Goal: Transaction & Acquisition: Purchase product/service

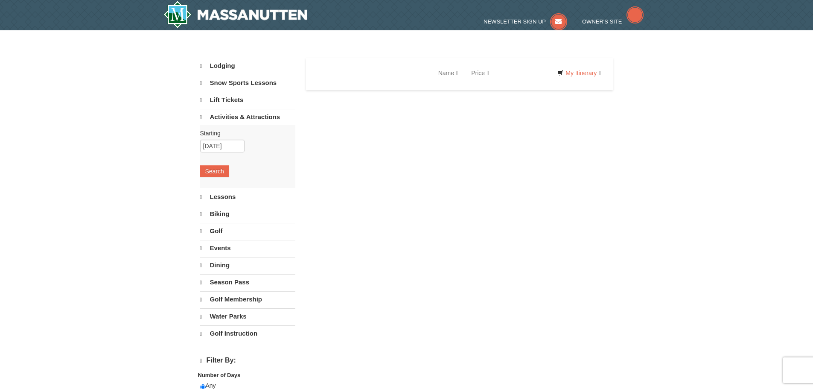
select select "9"
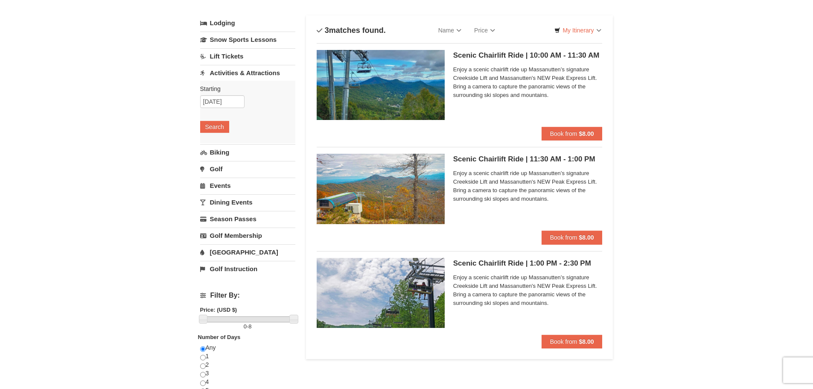
scroll to position [43, 0]
click at [557, 133] on span "Book from" at bounding box center [563, 133] width 27 height 7
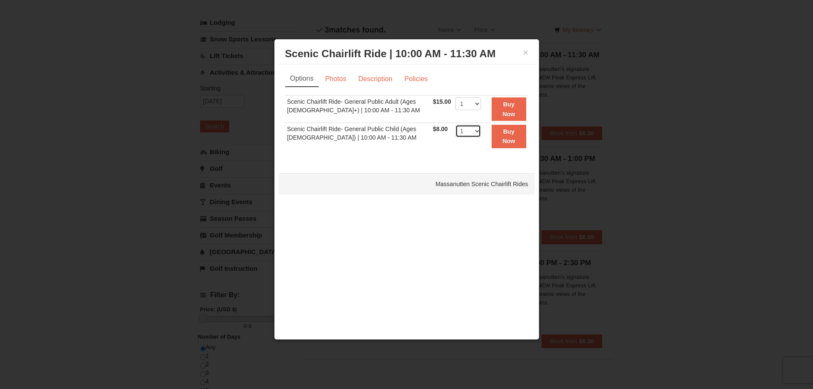
click at [471, 129] on select "1 2 3 4 5 6 7 8 9 10 11 12 13 14 15 16 17 18 19 20 21 22" at bounding box center [469, 131] width 26 height 13
click at [462, 137] on select "1 2 3 4 5 6 7 8 9 10 11 12 13 14 15 16 17 18 19 20 21 22" at bounding box center [469, 131] width 26 height 13
click at [458, 107] on select "1 2 3 4 5 6 7 8 9 10 11 12 13 14 15 16 17 18 19 20 21 22" at bounding box center [469, 103] width 26 height 13
select select "2"
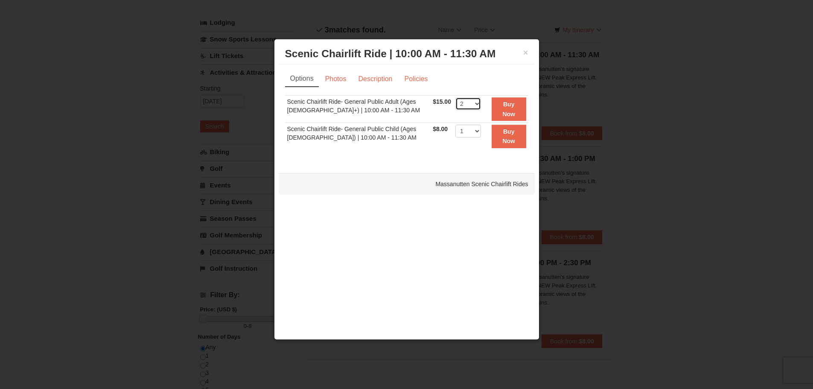
click at [456, 97] on select "1 2 3 4 5 6 7 8 9 10 11 12 13 14 15 16 17 18 19 20 21 22" at bounding box center [469, 103] width 26 height 13
click at [333, 80] on link "Photos" at bounding box center [336, 79] width 32 height 16
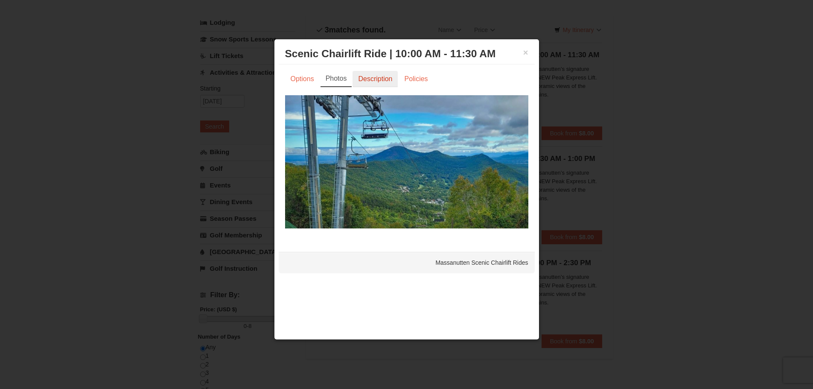
click at [374, 80] on link "Description" at bounding box center [375, 79] width 45 height 16
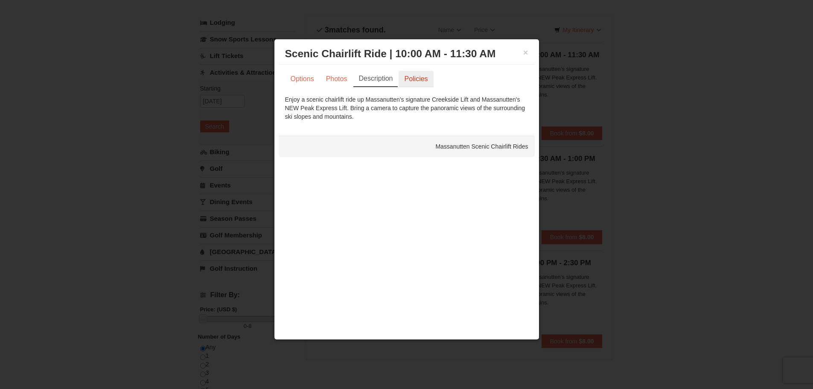
click at [410, 81] on link "Policies" at bounding box center [416, 79] width 35 height 16
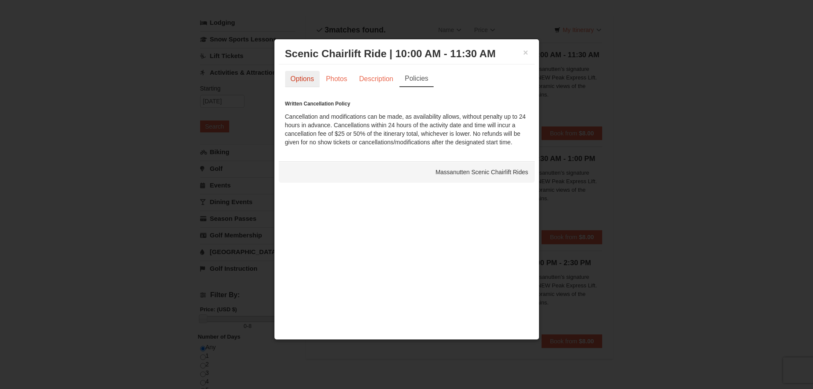
click at [306, 82] on link "Options" at bounding box center [302, 79] width 35 height 16
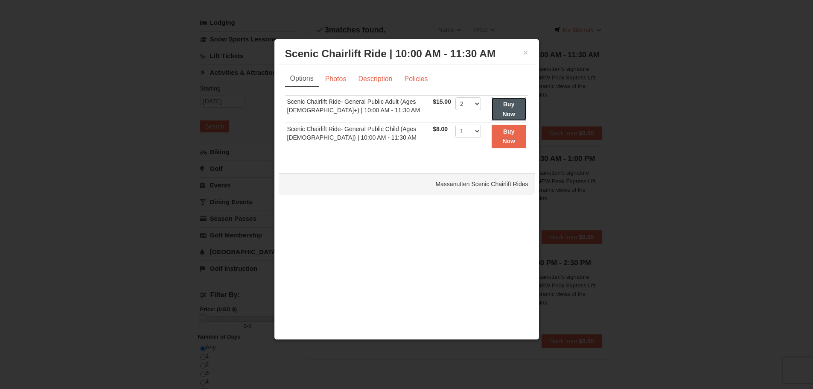
click at [497, 109] on button "Buy Now" at bounding box center [509, 108] width 35 height 23
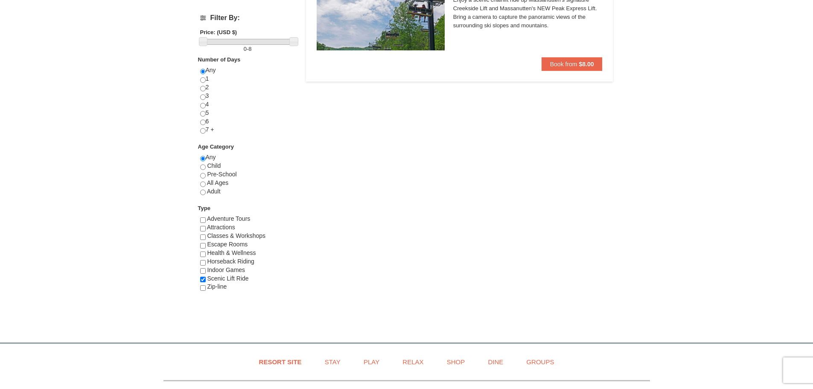
scroll to position [310, 0]
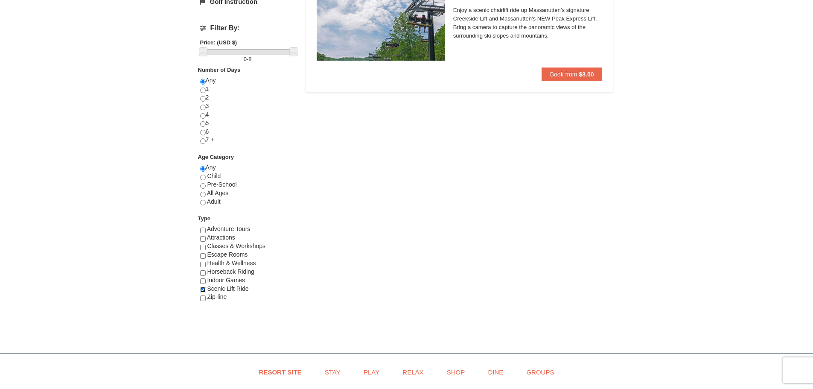
click at [204, 292] on input "checkbox" at bounding box center [203, 290] width 6 height 6
checkbox input "false"
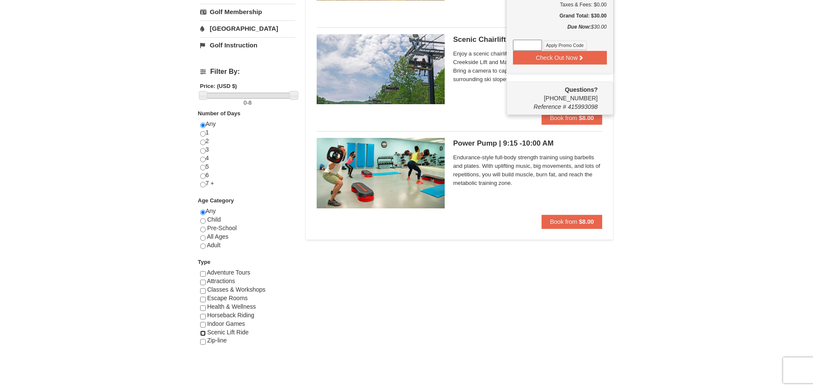
scroll to position [299, 0]
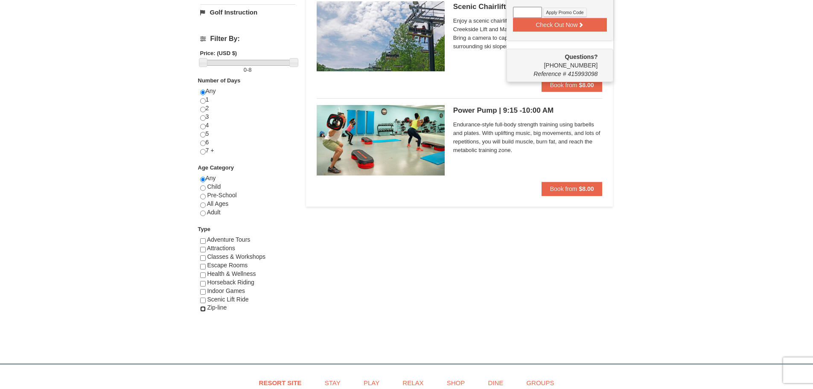
click at [205, 312] on input "checkbox" at bounding box center [203, 309] width 6 height 6
checkbox input "true"
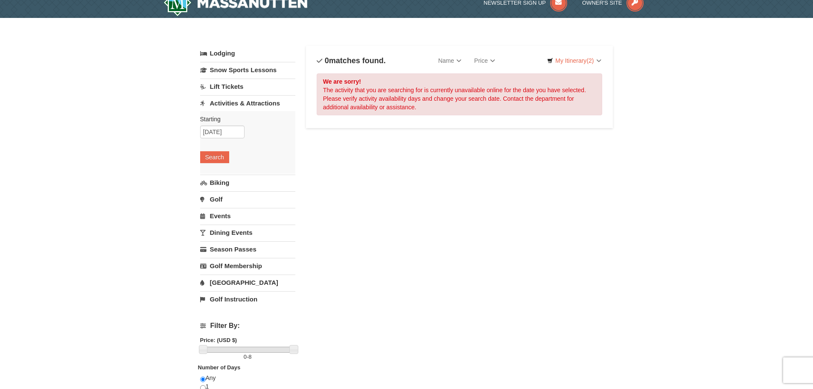
scroll to position [0, 0]
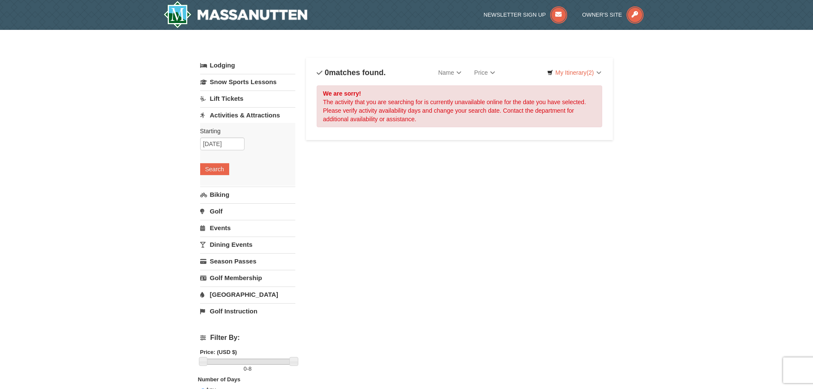
click at [559, 79] on div "Sort By Name Name (A to Z) Name (Z to A) Price Price (Low to High) Price (High …" at bounding box center [460, 72] width 286 height 17
click at [562, 75] on link "My Itinerary (2)" at bounding box center [574, 72] width 65 height 13
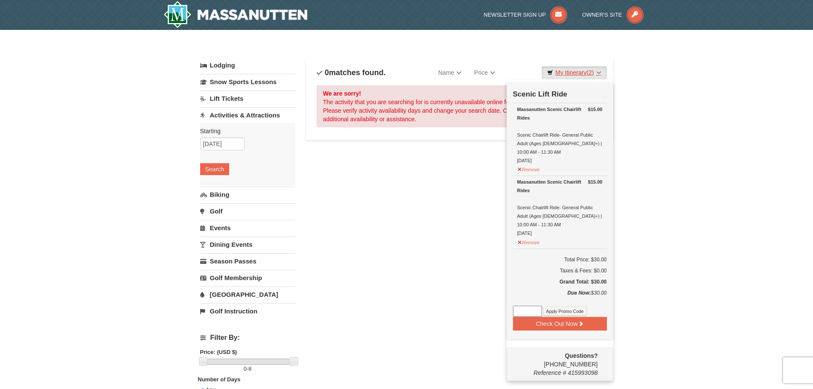
click at [562, 75] on link "My Itinerary (2)" at bounding box center [574, 72] width 65 height 13
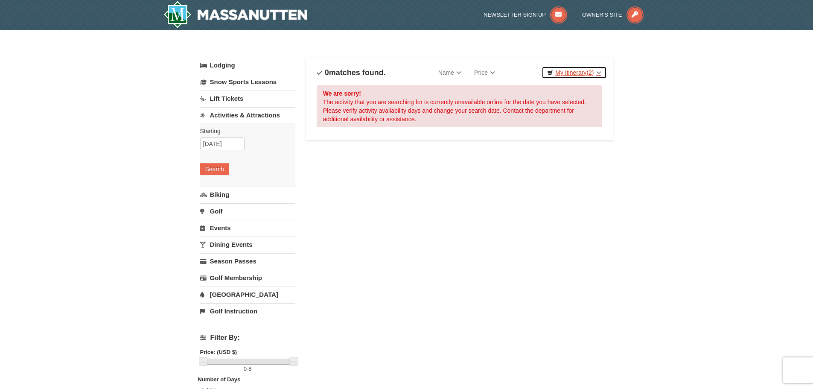
click at [572, 68] on link "My Itinerary (2)" at bounding box center [574, 72] width 65 height 13
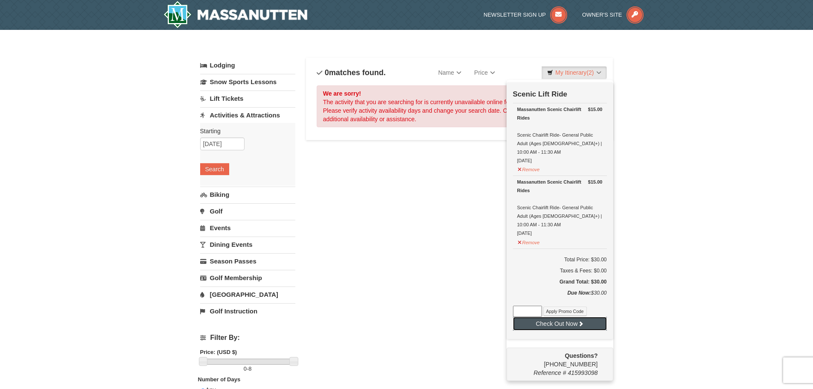
click at [567, 330] on button "Check Out Now" at bounding box center [560, 324] width 94 height 14
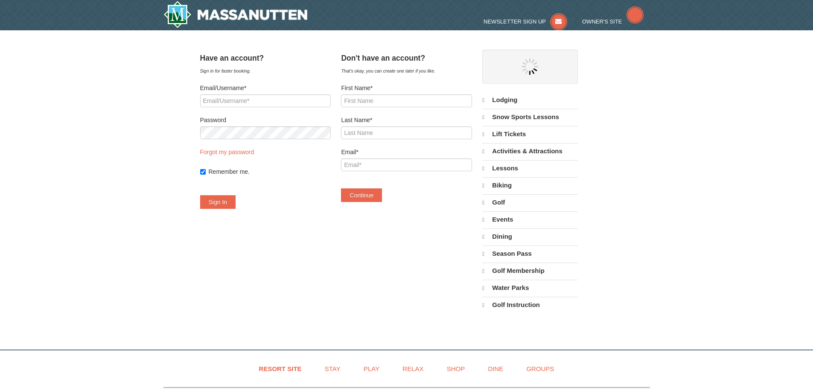
select select "9"
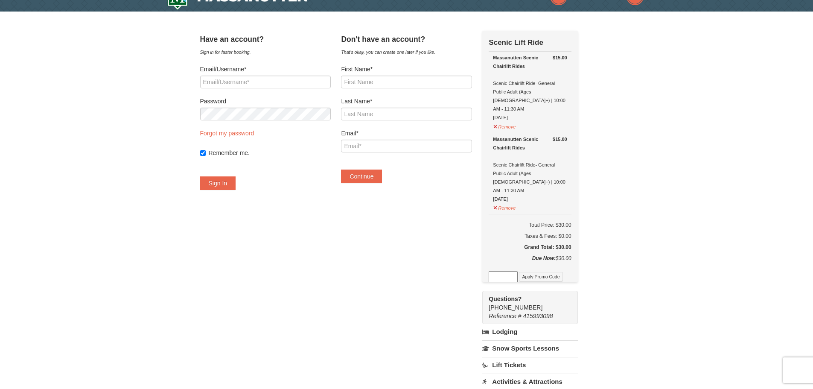
scroll to position [43, 0]
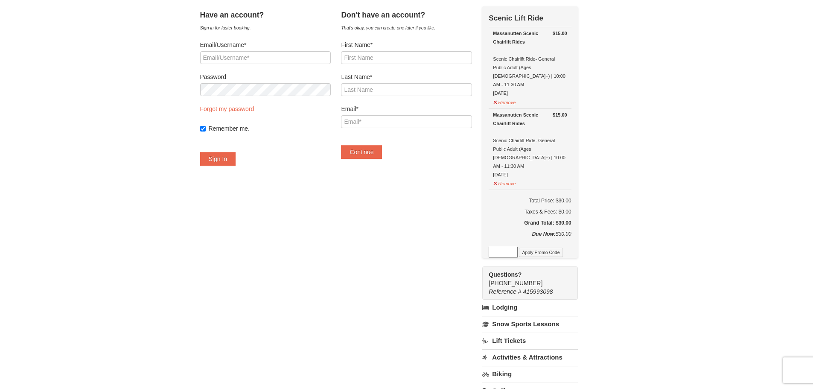
drag, startPoint x: 562, startPoint y: 209, endPoint x: 581, endPoint y: 232, distance: 29.7
click at [571, 228] on td "Total Price: $30.00 Taxes & Fees: $0.00 Grand Total: $30.00" at bounding box center [530, 210] width 82 height 40
click at [571, 232] on div "Due Now: $30.00" at bounding box center [530, 238] width 82 height 17
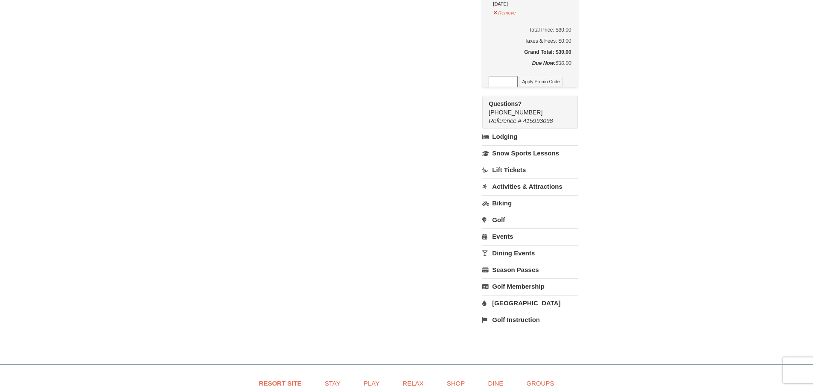
scroll to position [0, 0]
